Goal: Task Accomplishment & Management: Use online tool/utility

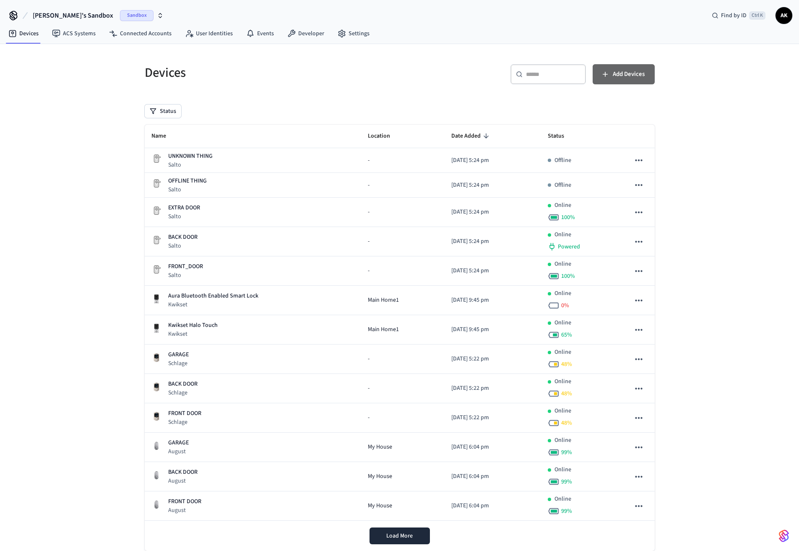
click at [620, 73] on span "Add Devices" at bounding box center [629, 74] width 32 height 11
click at [261, 28] on link "Events" at bounding box center [259, 33] width 41 height 15
click at [30, 34] on link "Devices" at bounding box center [24, 33] width 44 height 15
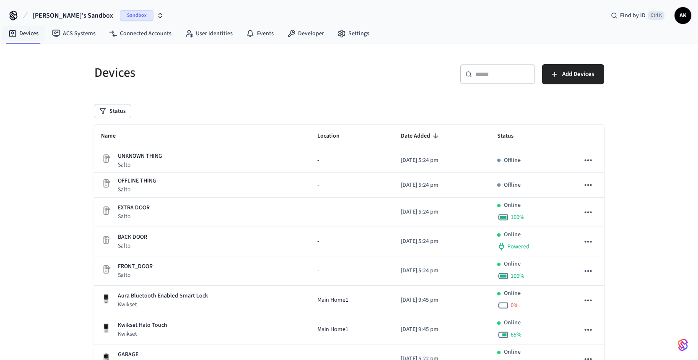
click at [129, 343] on td "Kwikset Halo Touch Kwikset" at bounding box center [202, 329] width 216 height 29
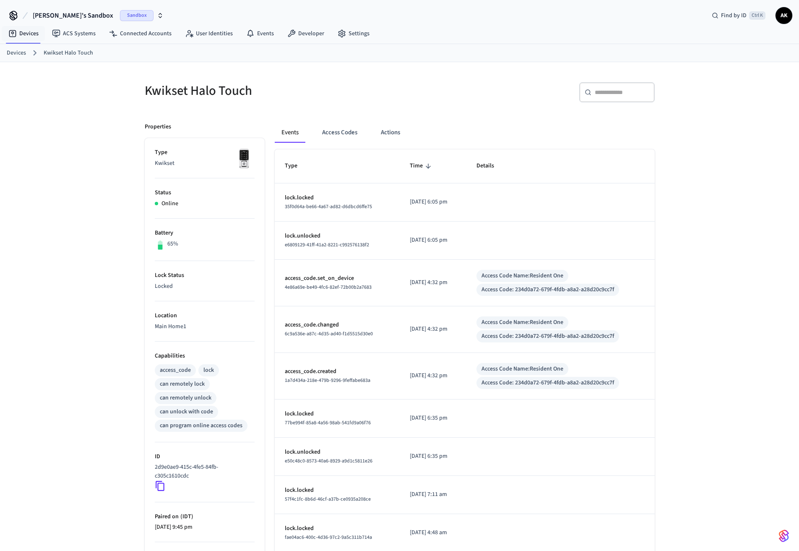
click at [548, 129] on div "Events Access Codes Actions" at bounding box center [465, 132] width 380 height 20
click at [81, 31] on link "ACS Systems" at bounding box center [73, 33] width 57 height 15
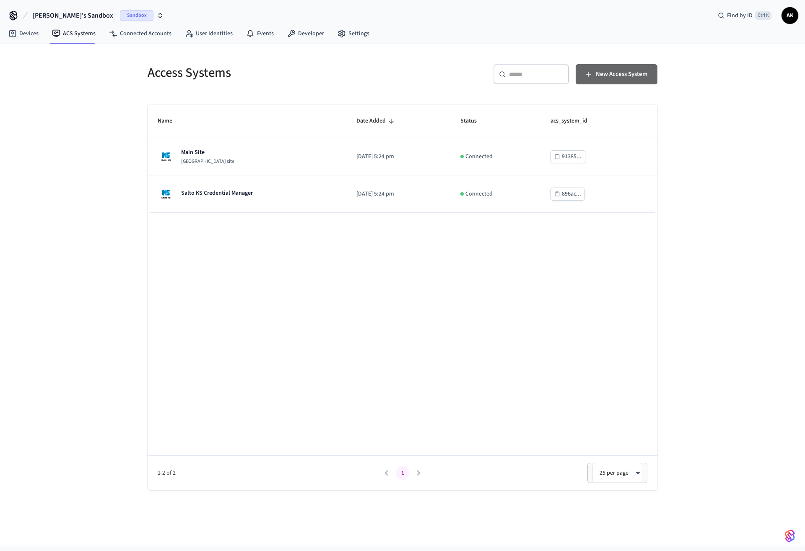
click at [607, 72] on span "New Access System" at bounding box center [622, 74] width 52 height 11
